Goal: Task Accomplishment & Management: Use online tool/utility

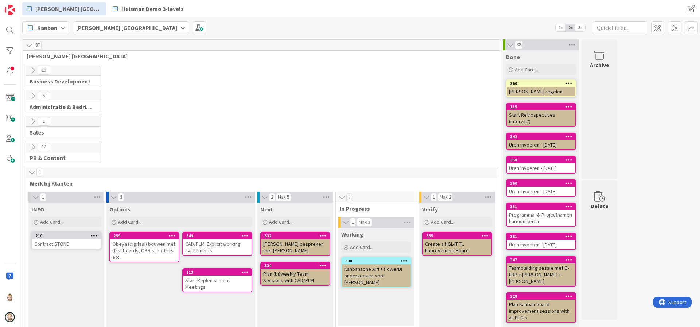
click at [582, 24] on span "3x" at bounding box center [581, 27] width 10 height 7
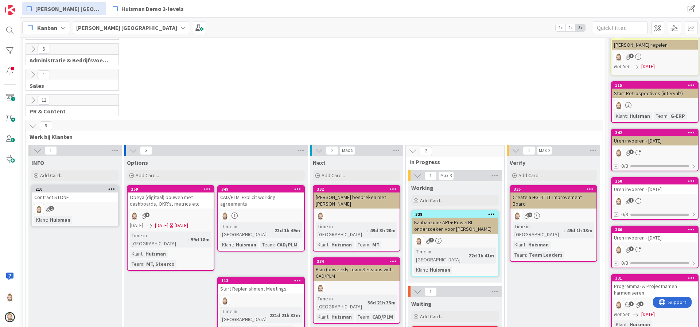
scroll to position [109, 0]
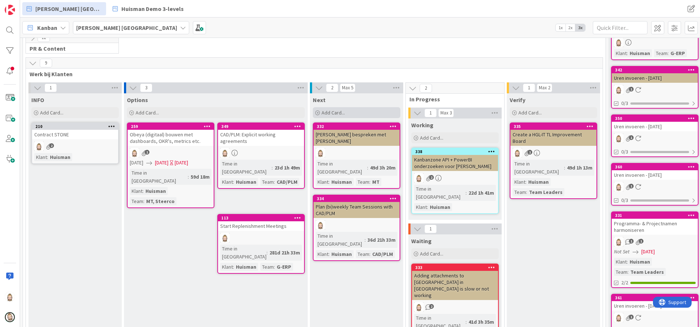
click at [333, 109] on div "Add Card..." at bounding box center [357, 112] width 88 height 11
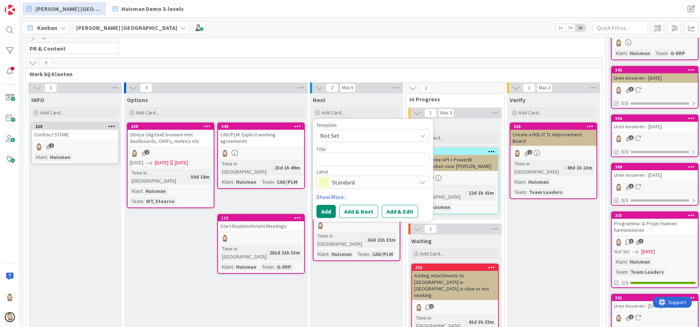
click at [346, 133] on span "Not Set" at bounding box center [365, 135] width 91 height 9
click at [345, 50] on div "12 PR & Content" at bounding box center [314, 45] width 580 height 26
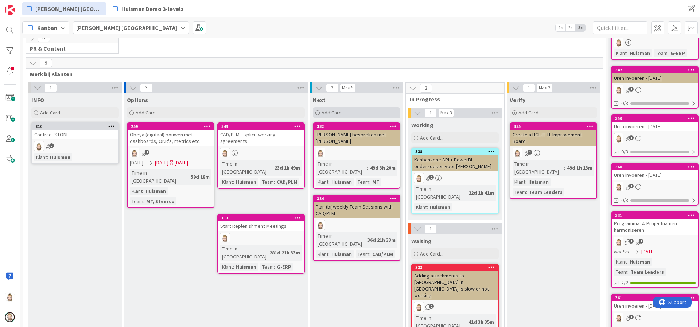
click at [352, 112] on div "Add Card..." at bounding box center [357, 112] width 88 height 11
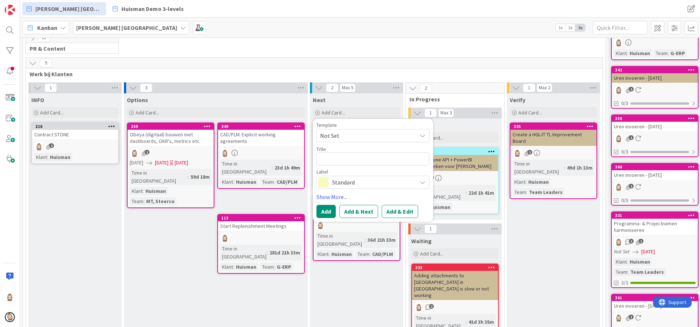
click at [351, 178] on span "Standard" at bounding box center [372, 182] width 81 height 10
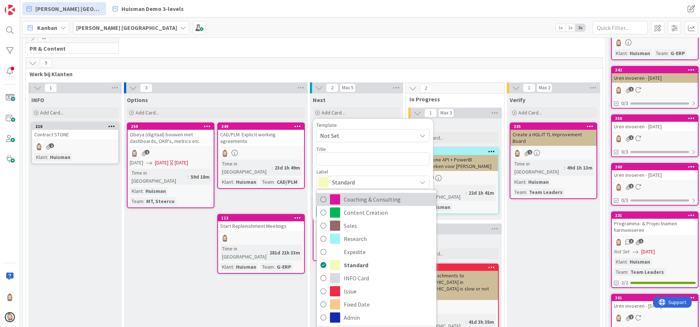
click at [351, 203] on span "Coaching & Consulting" at bounding box center [388, 199] width 89 height 11
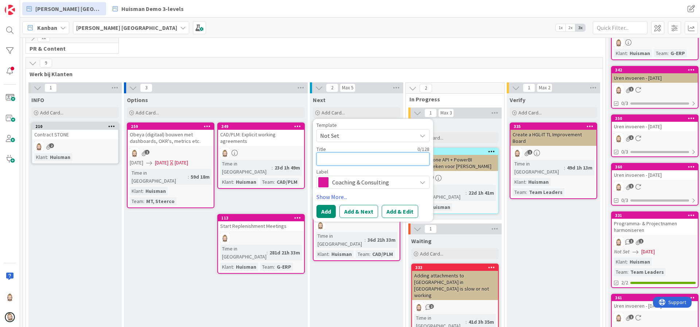
click at [345, 159] on textarea at bounding box center [373, 158] width 113 height 13
type textarea "x"
type textarea "V"
type textarea "x"
type textarea "Vi"
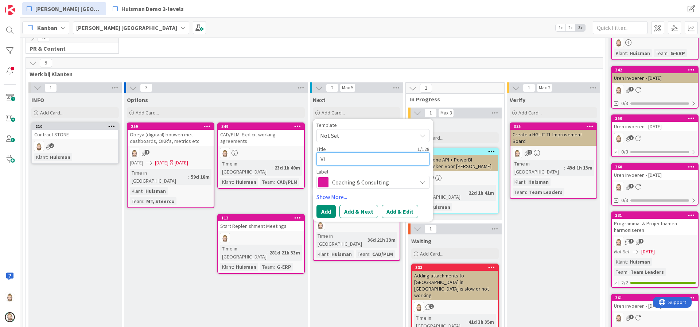
type textarea "x"
type textarea "Vid"
type textarea "x"
type textarea "Vide"
type textarea "x"
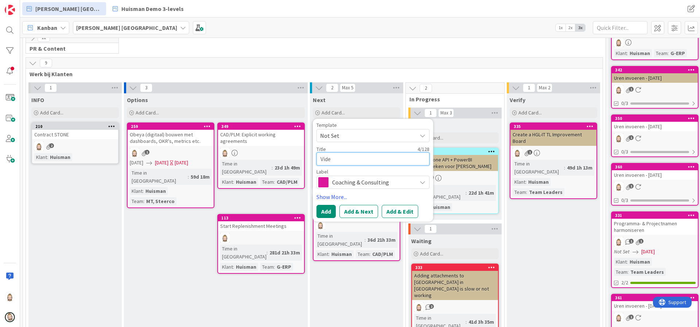
type textarea "Video"
type textarea "x"
type textarea "Videoc"
type textarea "x"
type textarea "Videoca"
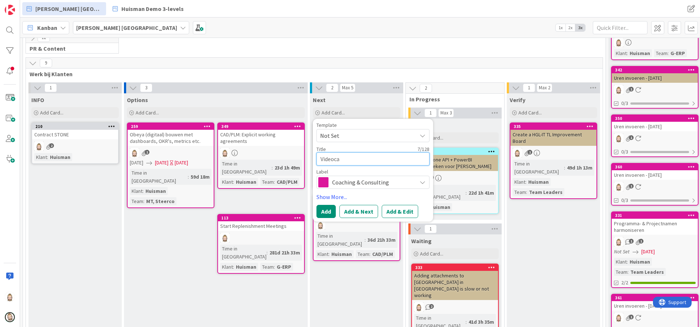
type textarea "x"
type textarea "Videocal"
type textarea "x"
type textarea "Videocall"
type textarea "x"
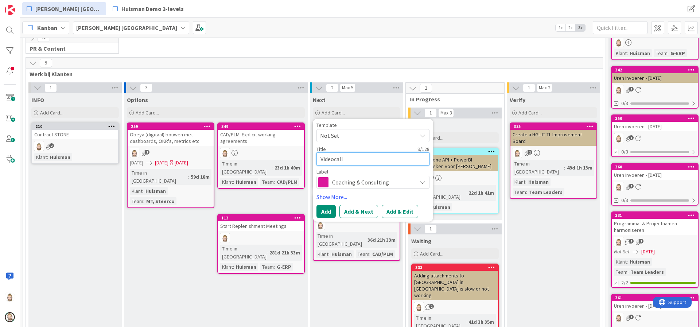
type textarea "Videocall"
type textarea "x"
type textarea "Videocall m"
type textarea "x"
type textarea "Videocall me"
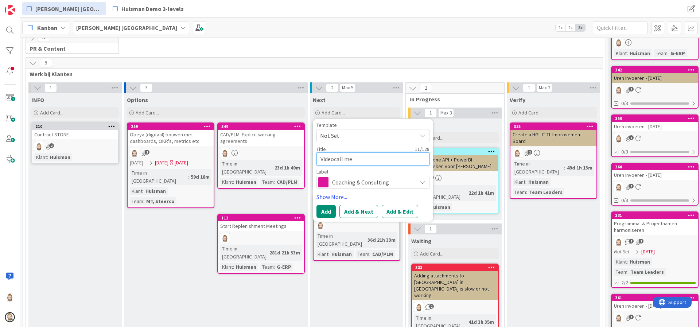
type textarea "x"
type textarea "Videocall met"
type textarea "x"
type textarea "Videocall met"
type textarea "x"
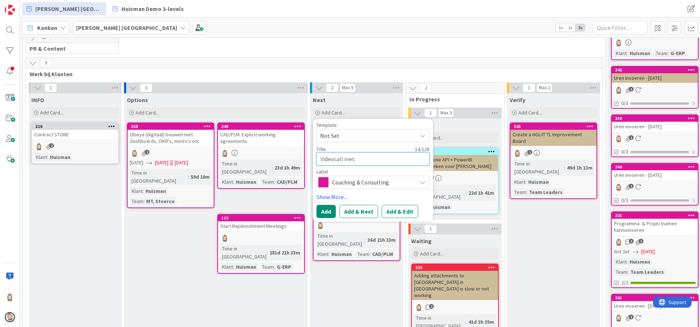
type textarea "Videocall met D"
type textarea "x"
type textarea "Videocall met Di"
type textarea "x"
type textarea "Videocall met Dim"
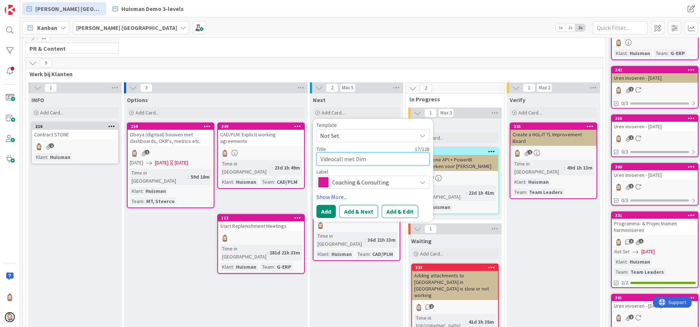
type textarea "x"
type textarea "Videocall met Dimi"
type textarea "x"
type textarea "Videocall met Dimit"
type textarea "x"
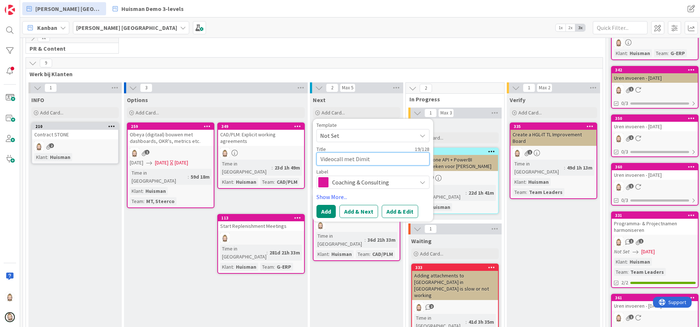
type textarea "Videocall met Dimitr"
type textarea "x"
type textarea "Videocall met [PERSON_NAME]"
type textarea "x"
type textarea "Videocall met [PERSON_NAME]"
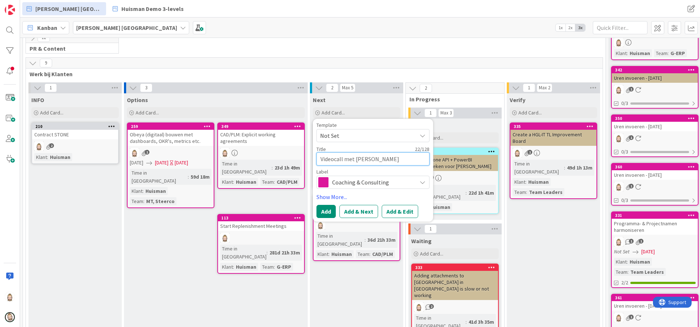
type textarea "x"
type textarea "Videocall met [PERSON_NAME] &"
type textarea "x"
type textarea "Videocall met [PERSON_NAME] &"
type textarea "x"
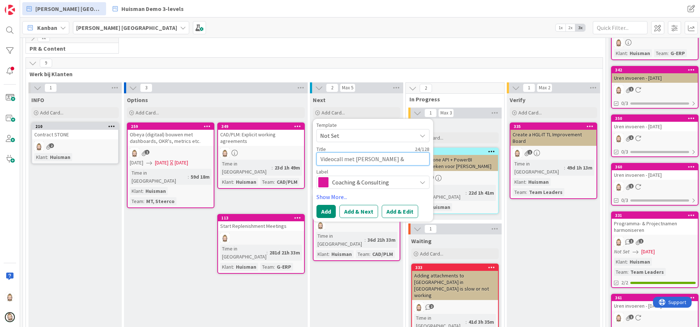
type textarea "Videocall met [PERSON_NAME] & H"
type textarea "x"
type textarea "Videocall met [PERSON_NAME] & [PERSON_NAME]"
type textarea "x"
type textarea "Videocall met [PERSON_NAME] & [PERSON_NAME]"
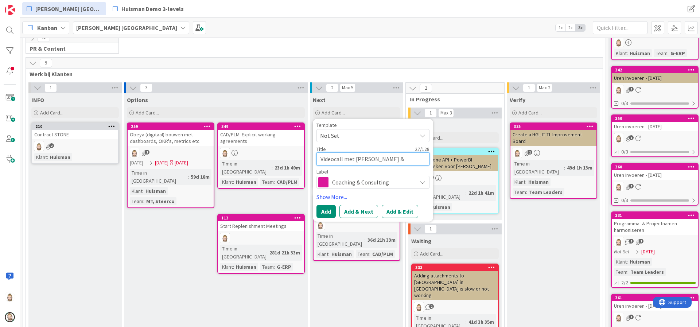
type textarea "x"
type textarea "Videocall met [PERSON_NAME] & Huis"
type textarea "x"
type textarea "Videocall met [PERSON_NAME] & Huism"
type textarea "x"
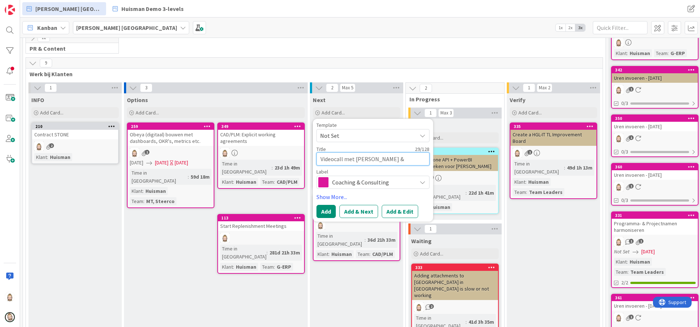
type textarea "Videocall met [PERSON_NAME] & [PERSON_NAME]"
type textarea "x"
type textarea "Videocall met [PERSON_NAME] & [PERSON_NAME]"
click at [403, 212] on button "Add & Edit" at bounding box center [400, 211] width 36 height 13
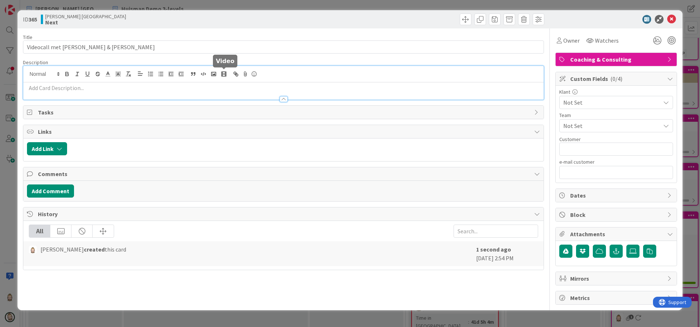
click at [228, 72] on div at bounding box center [283, 83] width 520 height 34
click at [225, 89] on p at bounding box center [283, 88] width 513 height 8
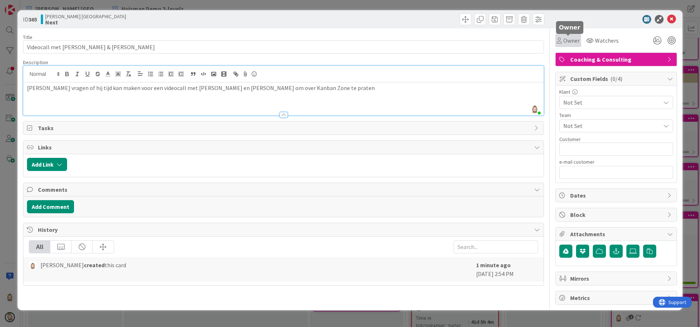
click at [577, 42] on span "Owner" at bounding box center [571, 40] width 16 height 9
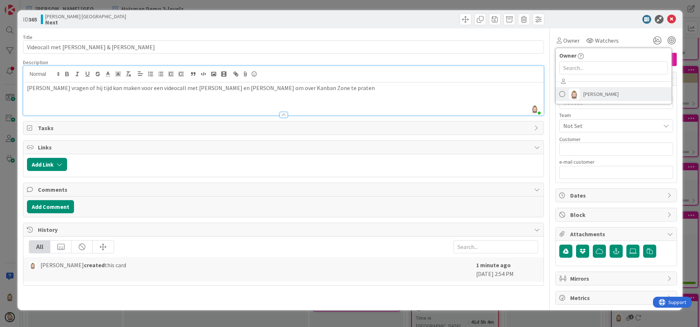
click at [592, 95] on span "[PERSON_NAME]" at bounding box center [601, 94] width 35 height 11
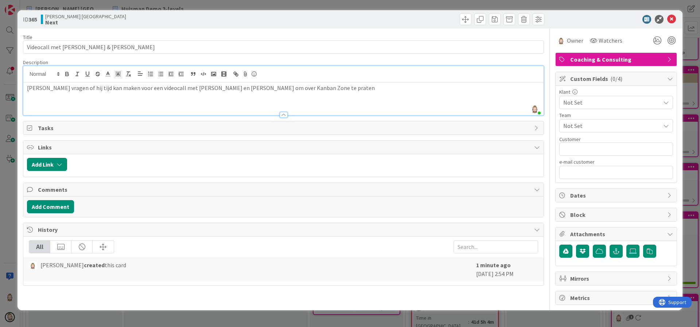
click at [602, 97] on span "Not Set" at bounding box center [609, 102] width 93 height 10
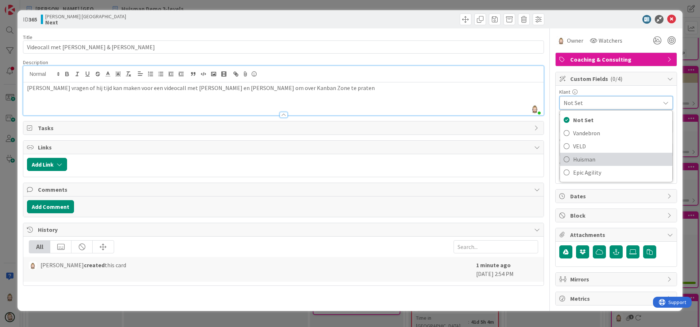
click at [597, 158] on span "Huisman" at bounding box center [621, 159] width 96 height 11
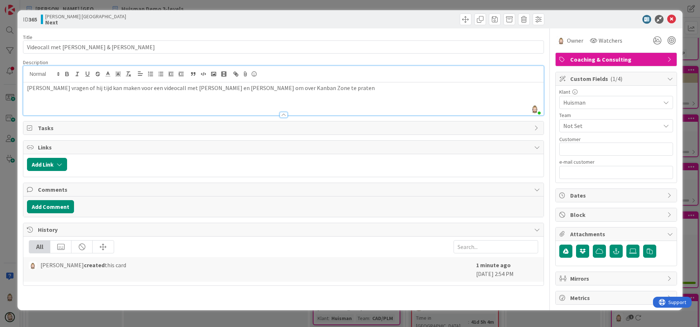
click at [601, 127] on span "Not Set" at bounding box center [611, 125] width 97 height 9
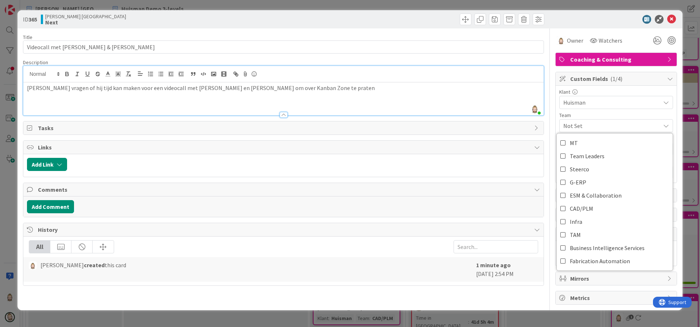
click at [603, 113] on div "Team" at bounding box center [616, 115] width 114 height 5
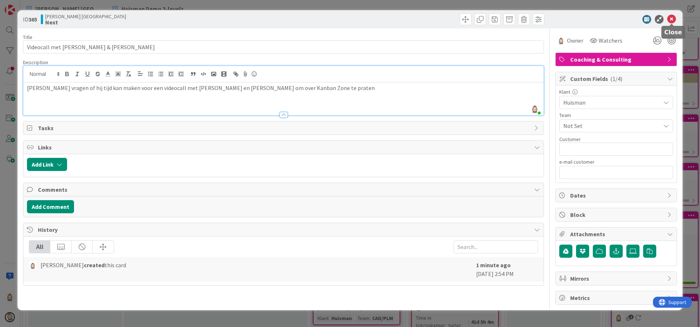
click at [674, 20] on icon at bounding box center [671, 19] width 9 height 9
